Goal: Information Seeking & Learning: Learn about a topic

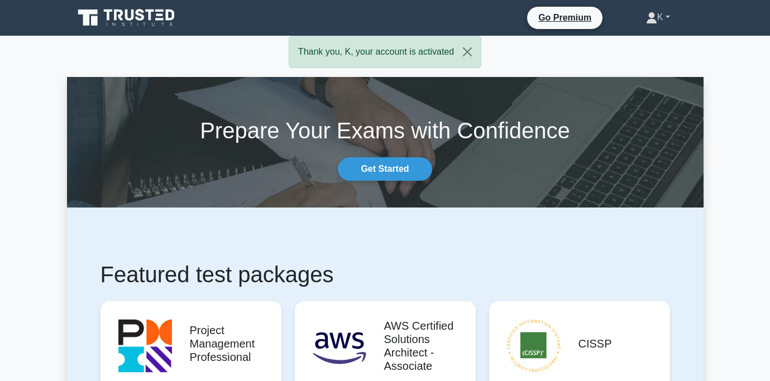
click at [658, 15] on link "K" at bounding box center [658, 17] width 78 height 22
click at [649, 42] on link "Profile" at bounding box center [664, 44] width 88 height 18
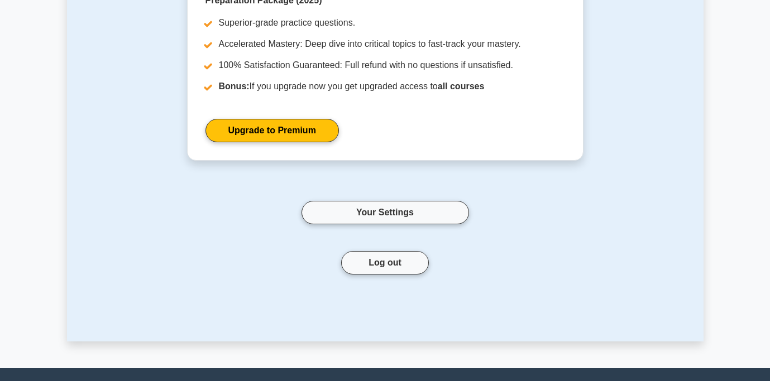
scroll to position [223, 0]
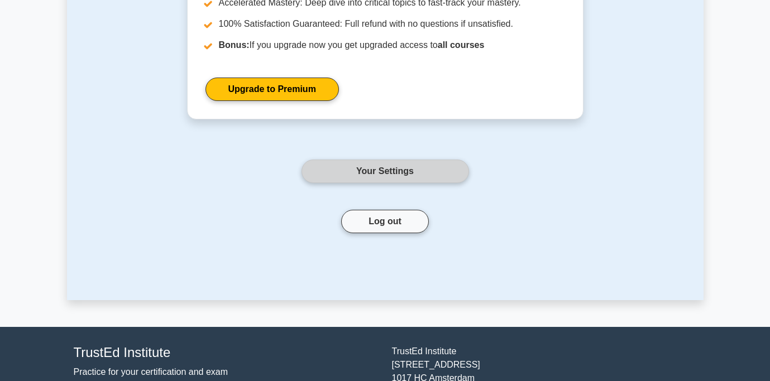
click at [379, 180] on link "Your Settings" at bounding box center [386, 171] width 168 height 23
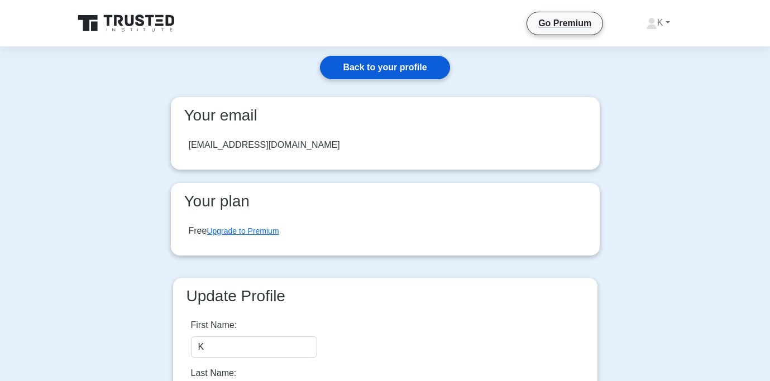
click at [357, 73] on link "Back to your profile" at bounding box center [385, 67] width 130 height 23
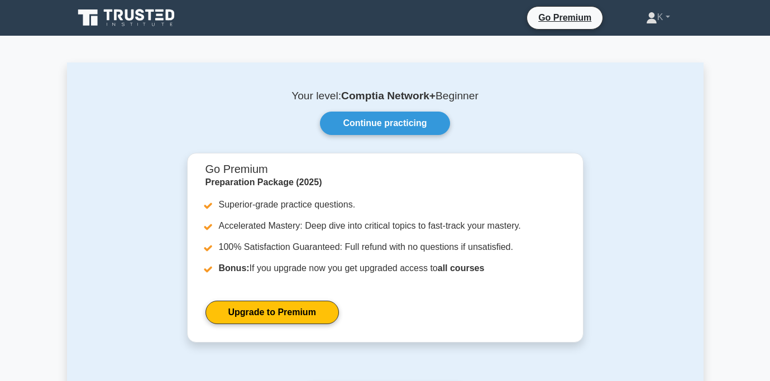
click at [373, 118] on link "Continue practicing" at bounding box center [385, 123] width 130 height 23
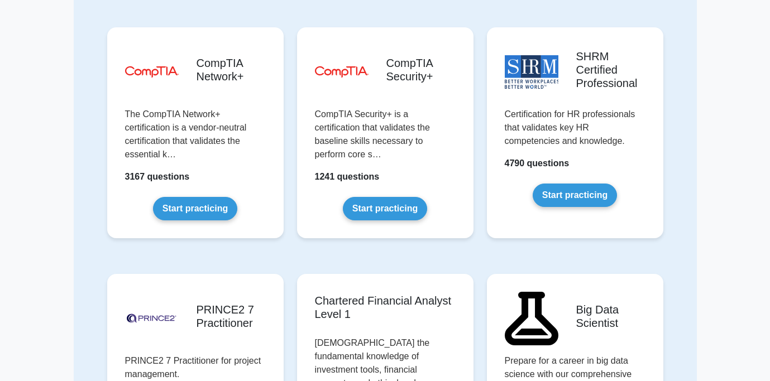
scroll to position [2122, 0]
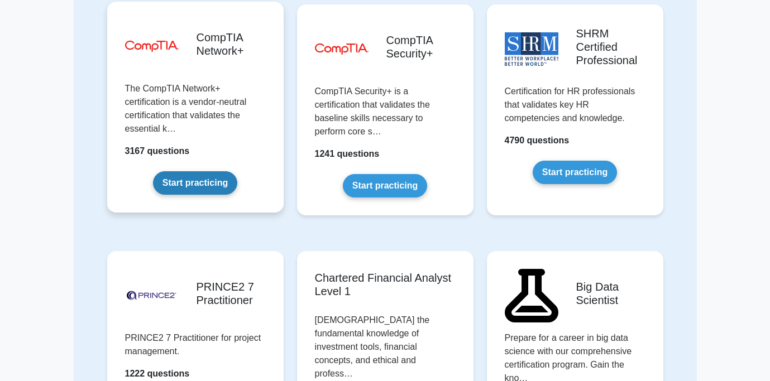
click at [207, 171] on link "Start practicing" at bounding box center [195, 182] width 84 height 23
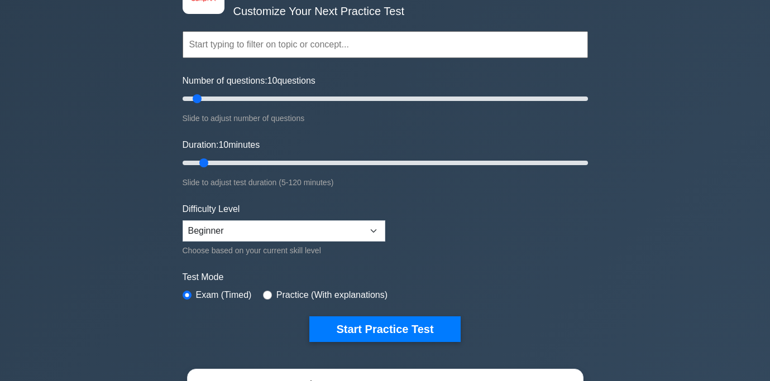
scroll to position [168, 0]
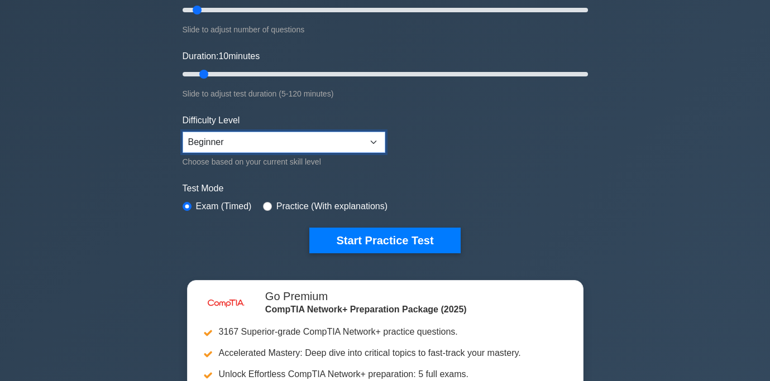
click at [221, 135] on select "Beginner Intermediate Expert" at bounding box center [284, 142] width 203 height 21
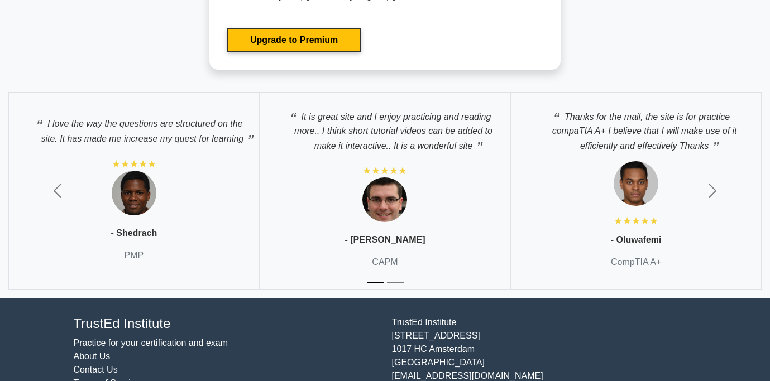
scroll to position [3049, 0]
